Goal: Transaction & Acquisition: Download file/media

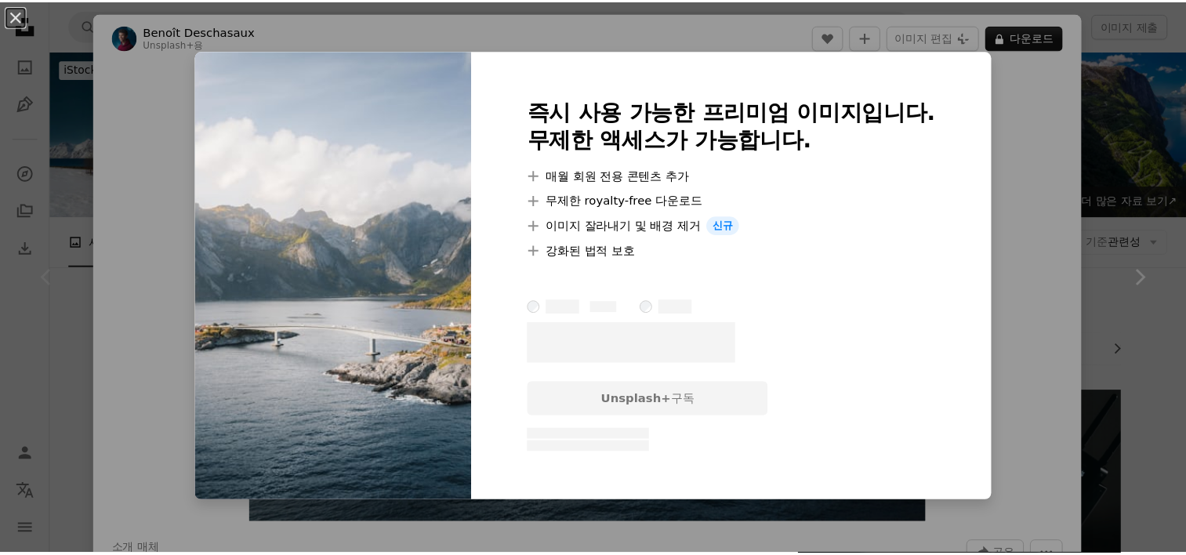
scroll to position [235, 0]
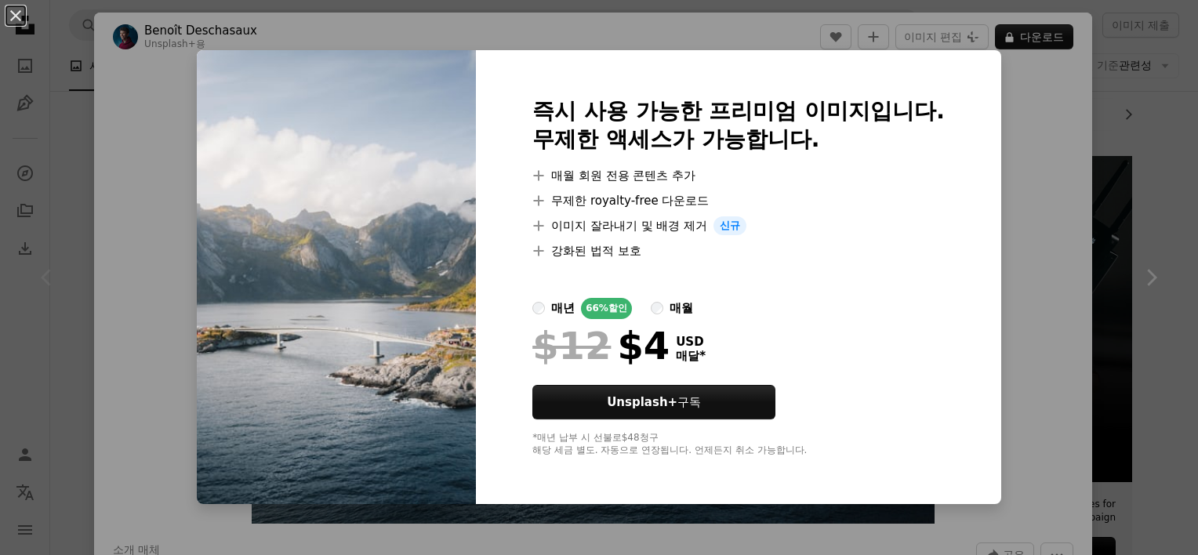
click at [326, 28] on div "An X shape 즉시 사용 가능한 프리미엄 이미지입니다. 무제한 액세스가 가능합니다. A plus sign 매월 회원 전용 콘텐츠 추가 A…" at bounding box center [599, 277] width 1198 height 555
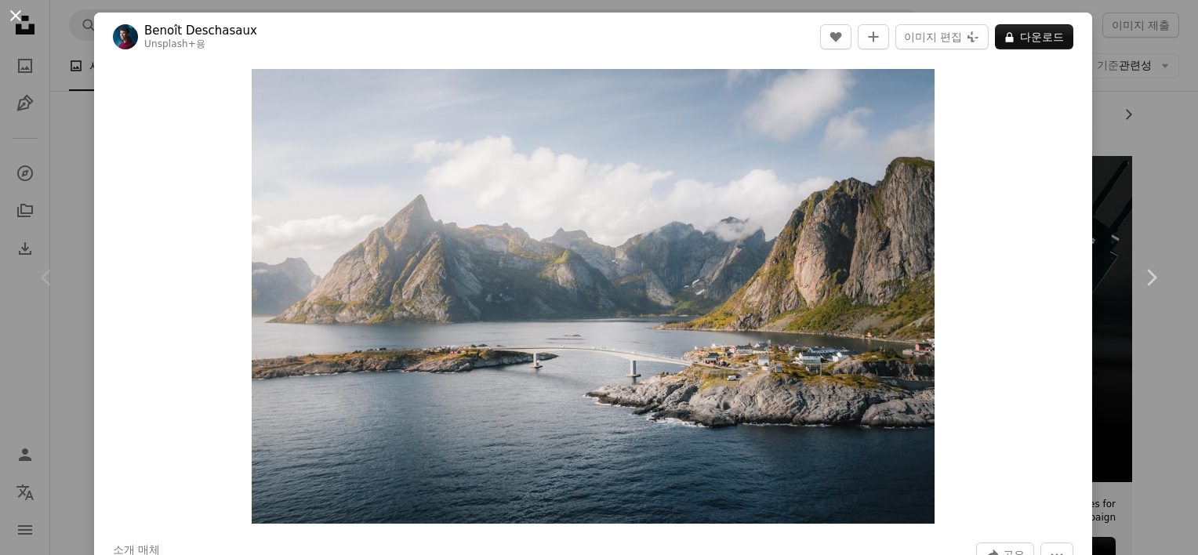
click at [13, 16] on button "An X shape" at bounding box center [15, 15] width 19 height 19
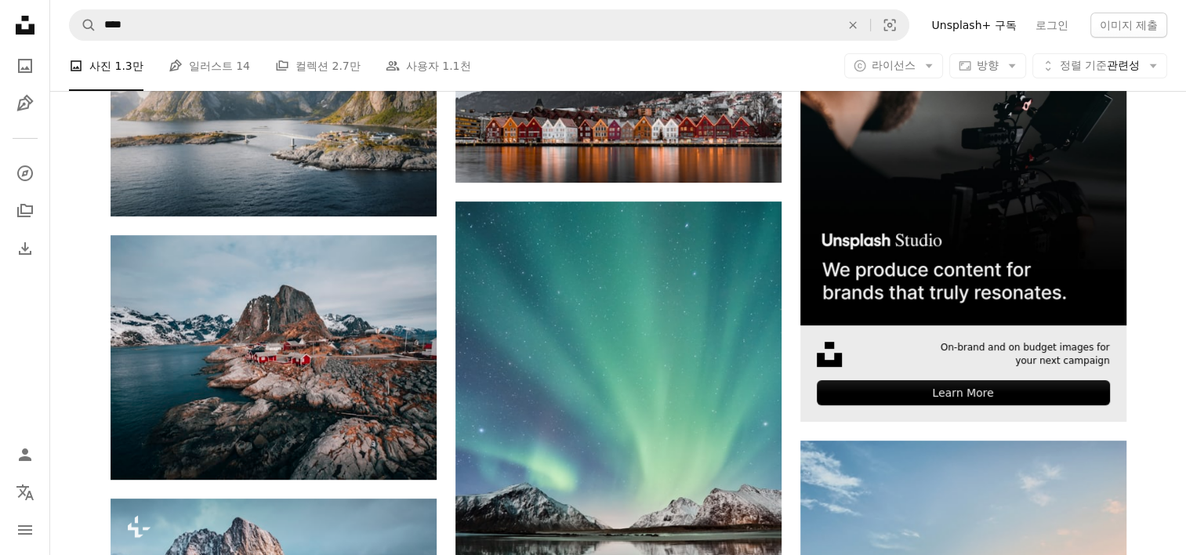
scroll to position [470, 0]
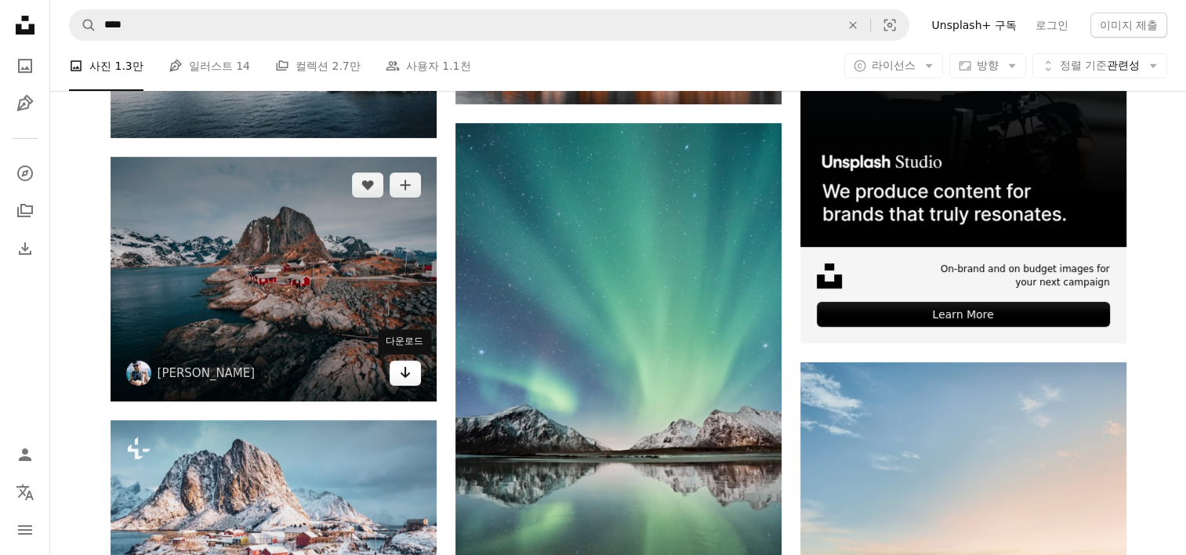
click at [412, 372] on link "Arrow pointing down" at bounding box center [405, 373] width 31 height 25
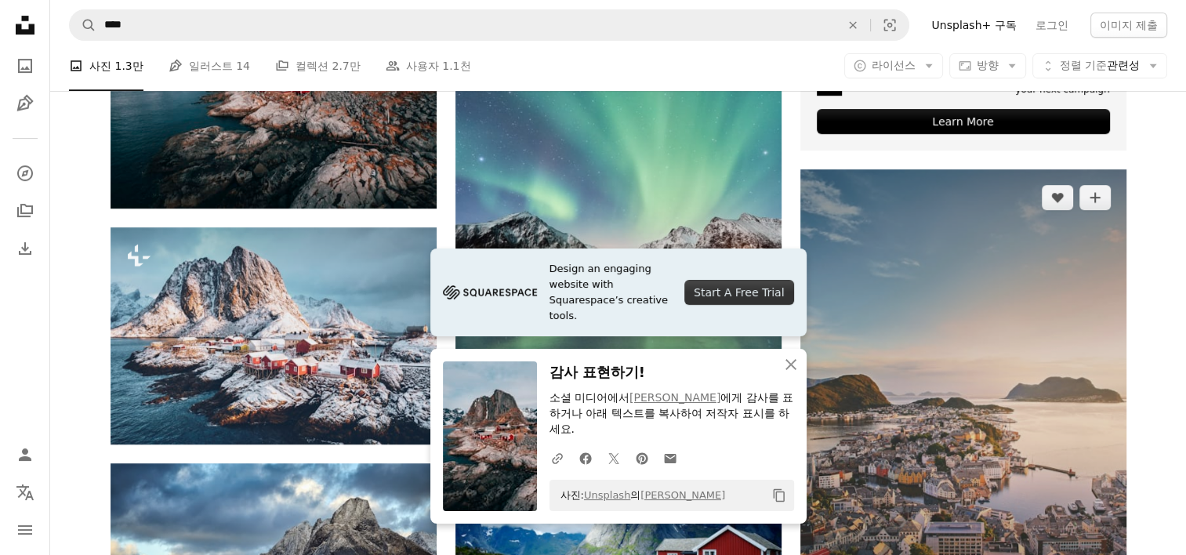
scroll to position [784, 0]
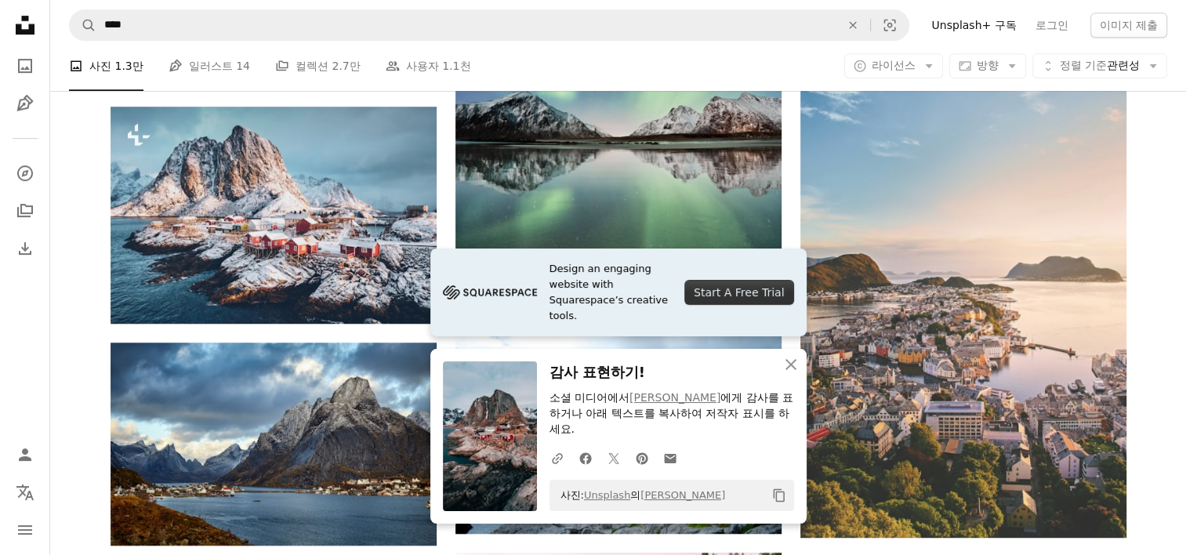
click at [785, 367] on icon "An X shape" at bounding box center [791, 364] width 19 height 19
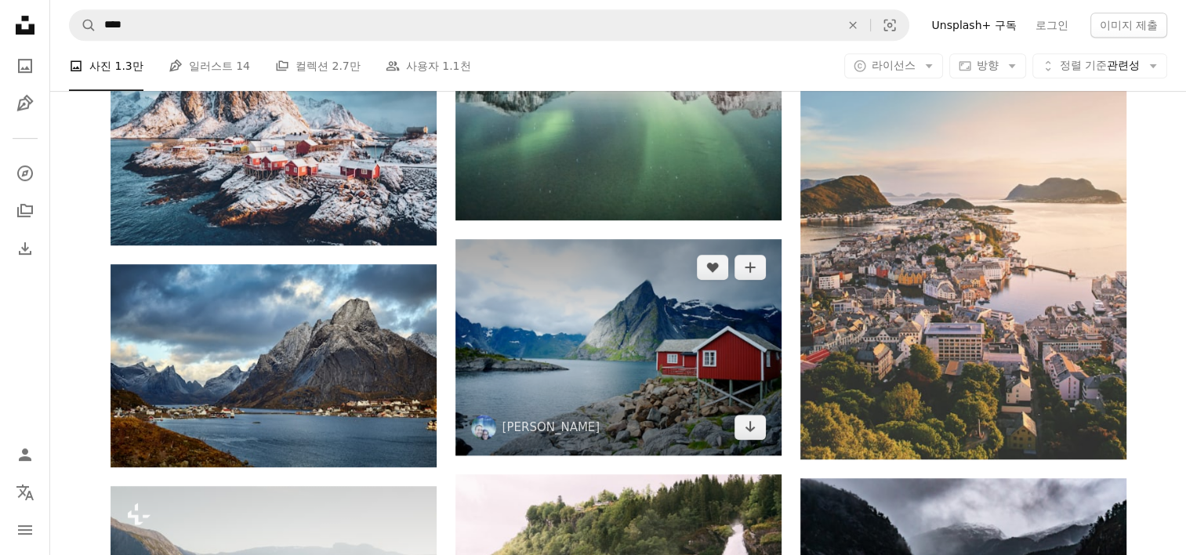
scroll to position [941, 0]
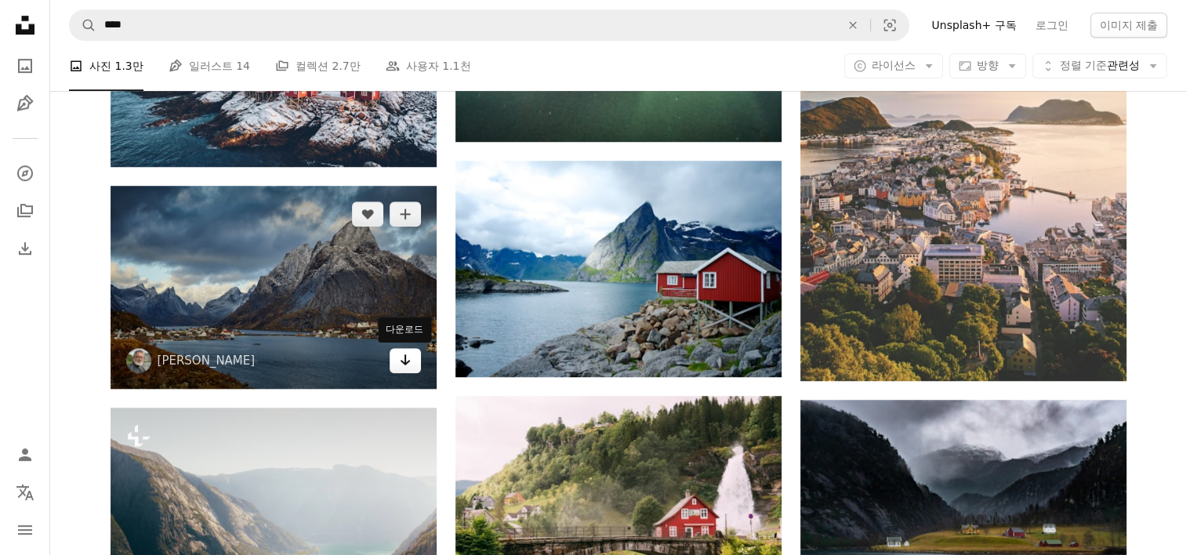
click at [410, 361] on icon "Arrow pointing down" at bounding box center [405, 359] width 13 height 19
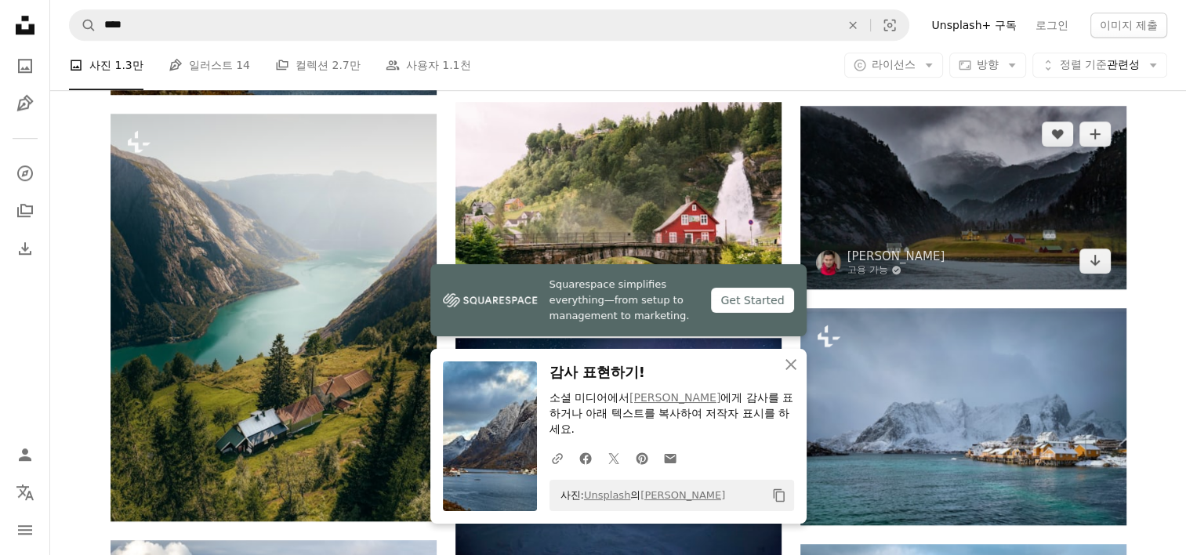
scroll to position [1254, 0]
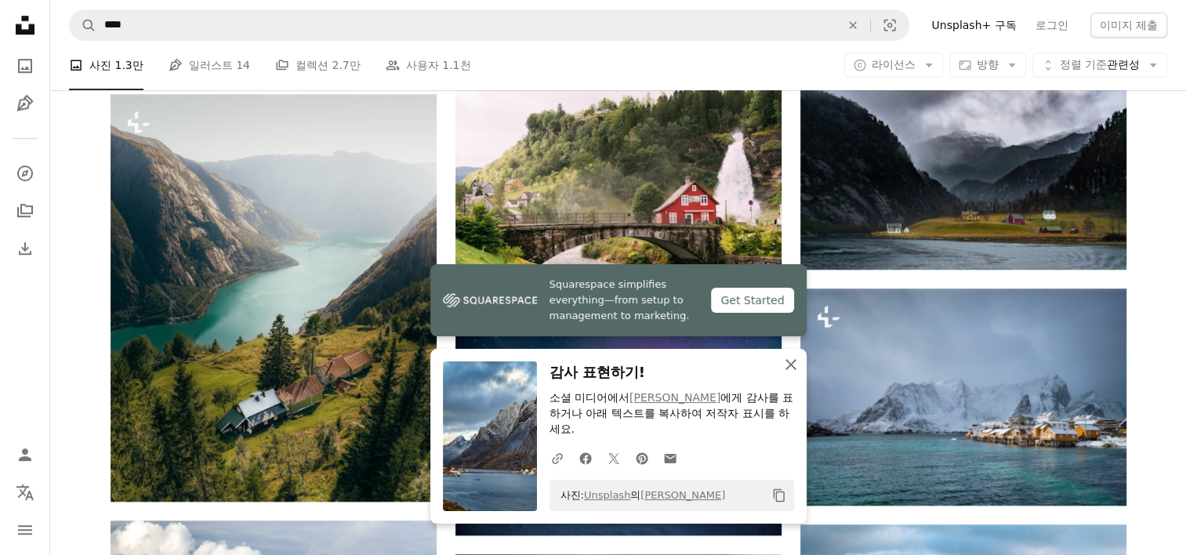
click at [792, 361] on icon "An X shape" at bounding box center [791, 364] width 19 height 19
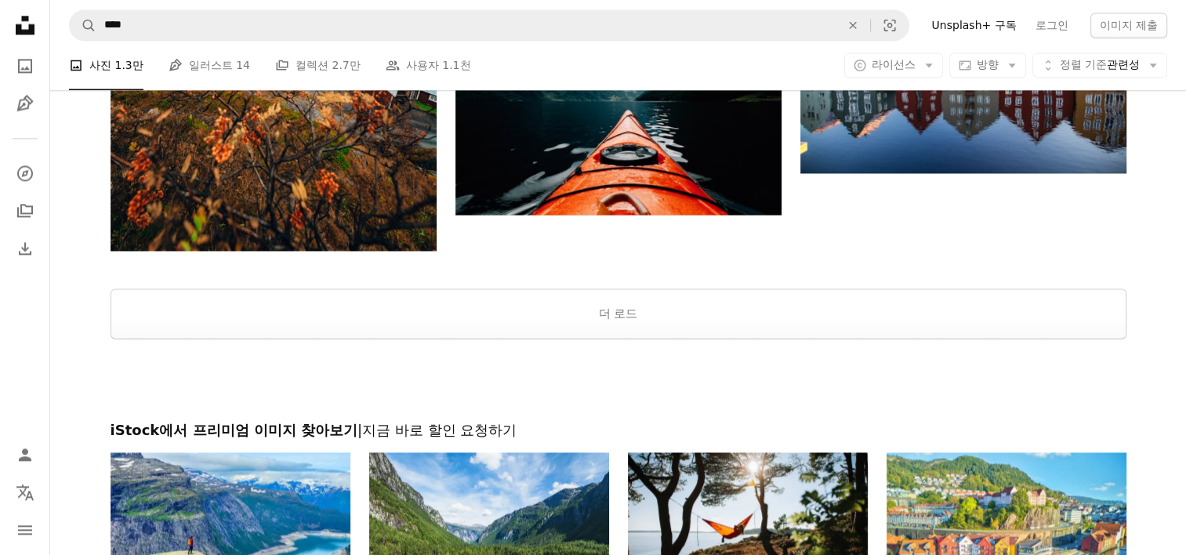
scroll to position [2352, 0]
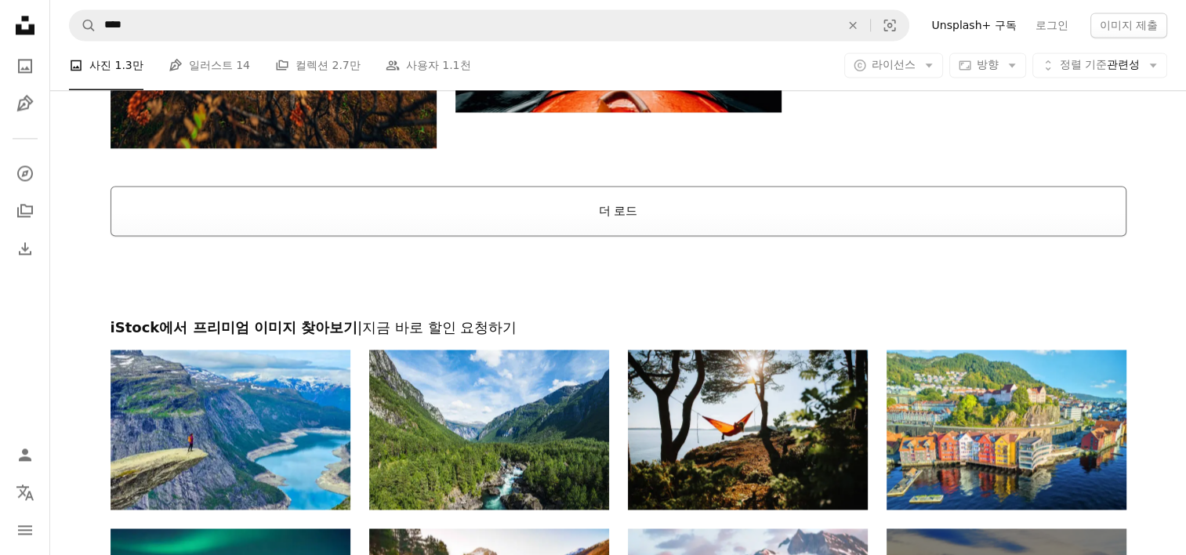
click at [658, 216] on button "더 로드" at bounding box center [619, 211] width 1016 height 50
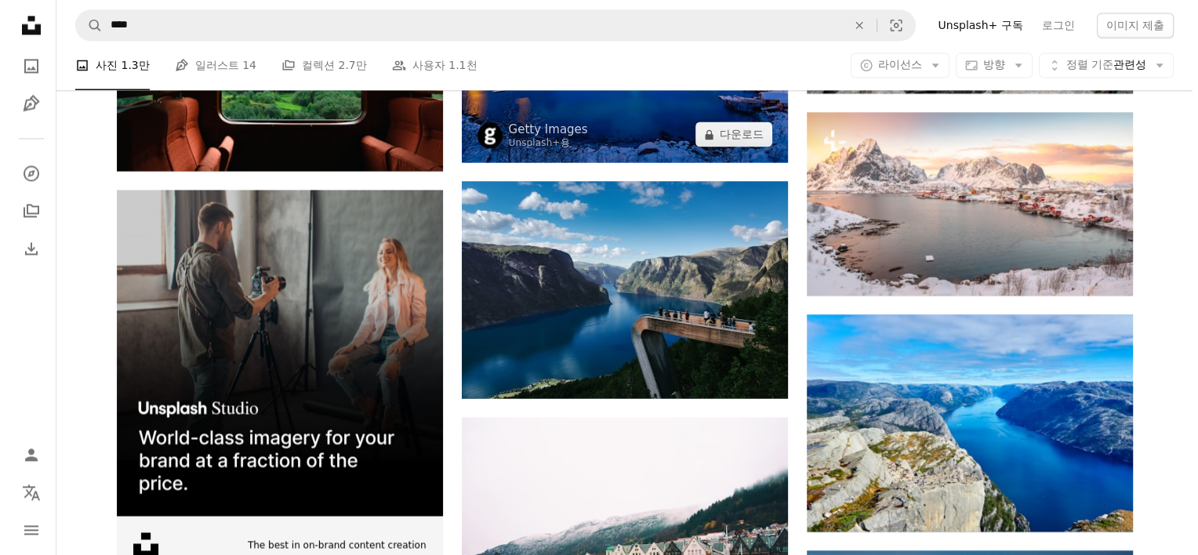
scroll to position [2587, 0]
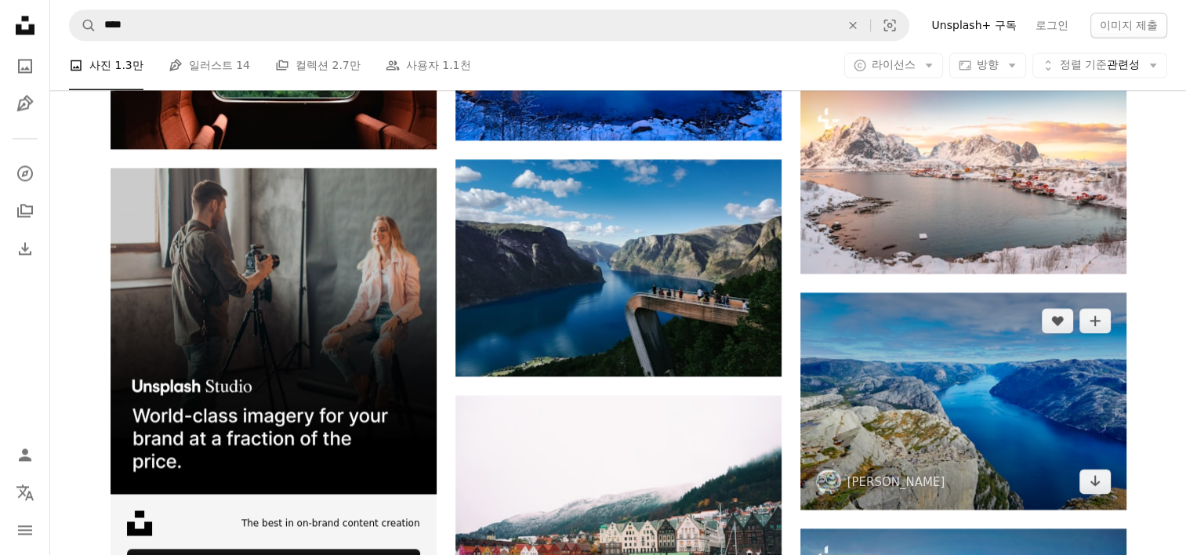
click at [924, 377] on img at bounding box center [963, 400] width 326 height 217
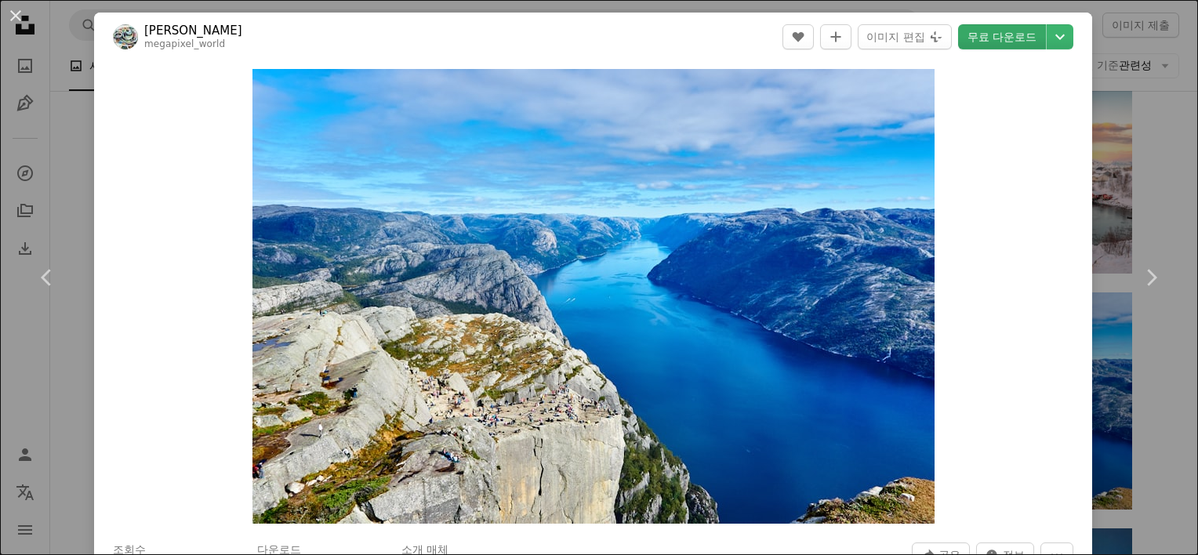
click at [1010, 34] on link "무료 다운로드" at bounding box center [1002, 36] width 88 height 25
